Goal: Task Accomplishment & Management: Use online tool/utility

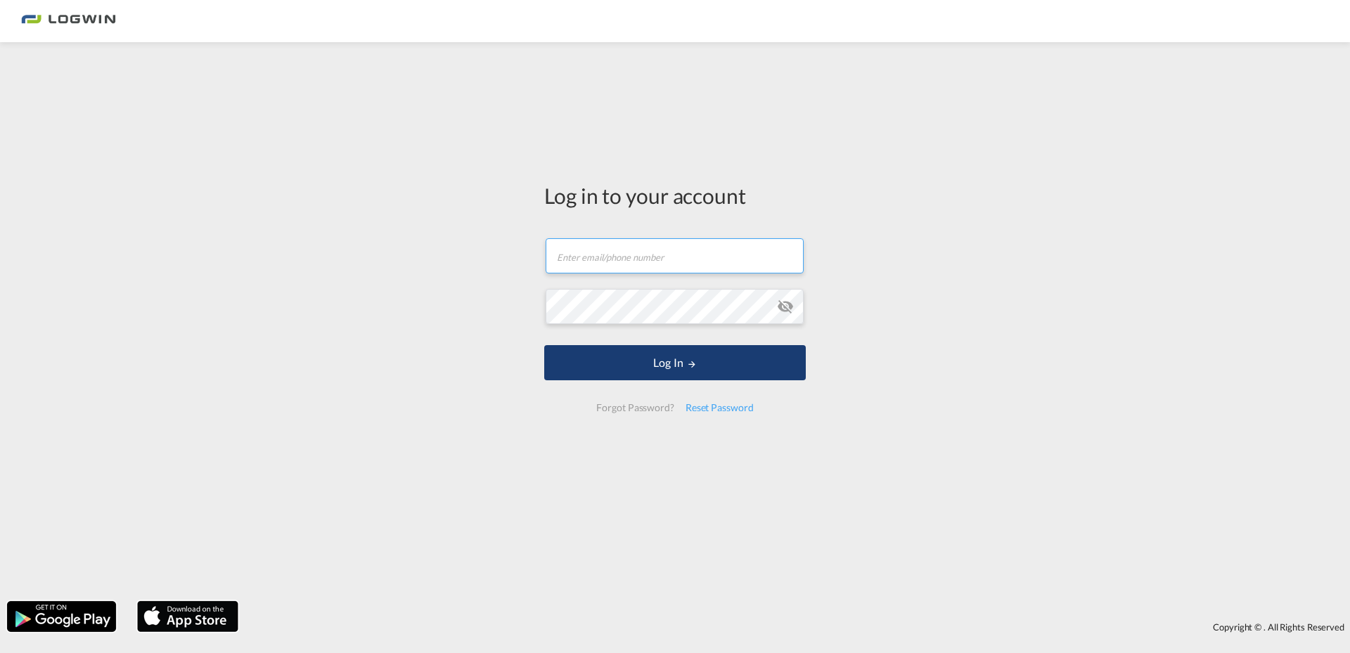
type input "[PERSON_NAME][EMAIL_ADDRESS][PERSON_NAME][DOMAIN_NAME]"
click at [662, 366] on button "Log In" at bounding box center [675, 362] width 262 height 35
